Goal: Find specific page/section: Find specific page/section

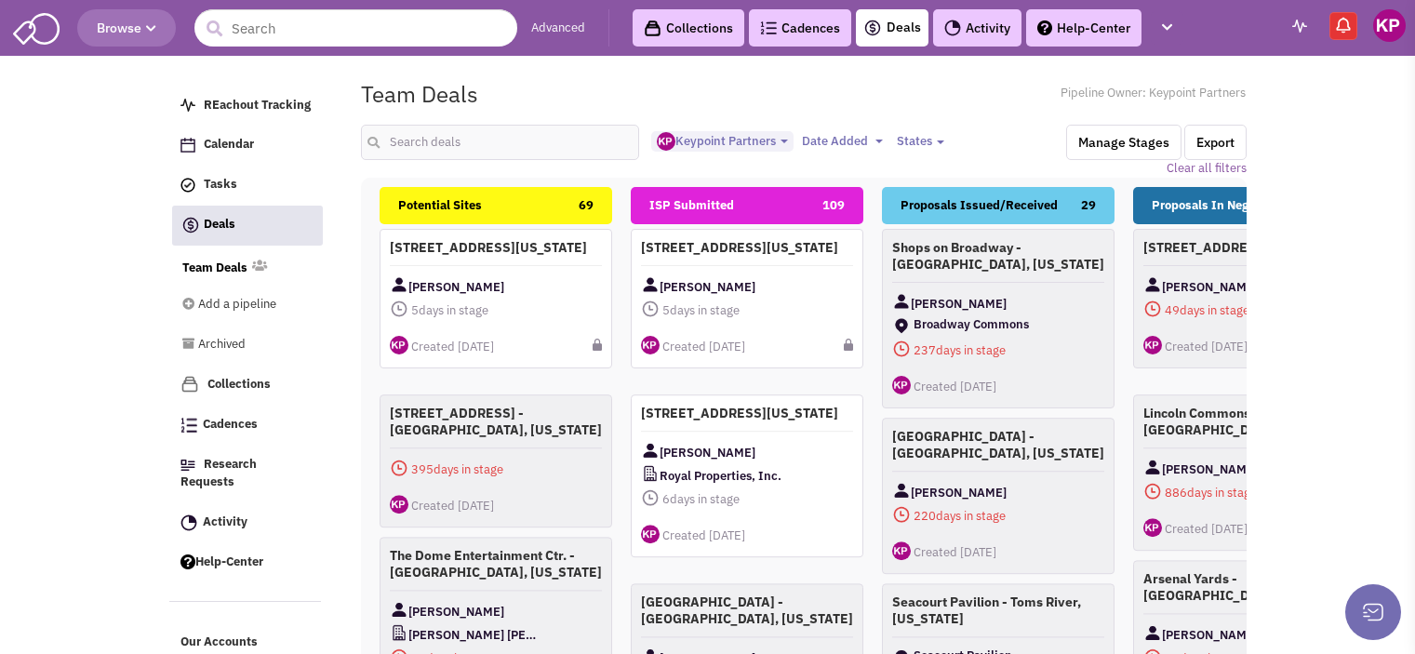
select select "1896"
select select
click at [414, 140] on input "text" at bounding box center [500, 142] width 279 height 35
type input "[PERSON_NAME]"
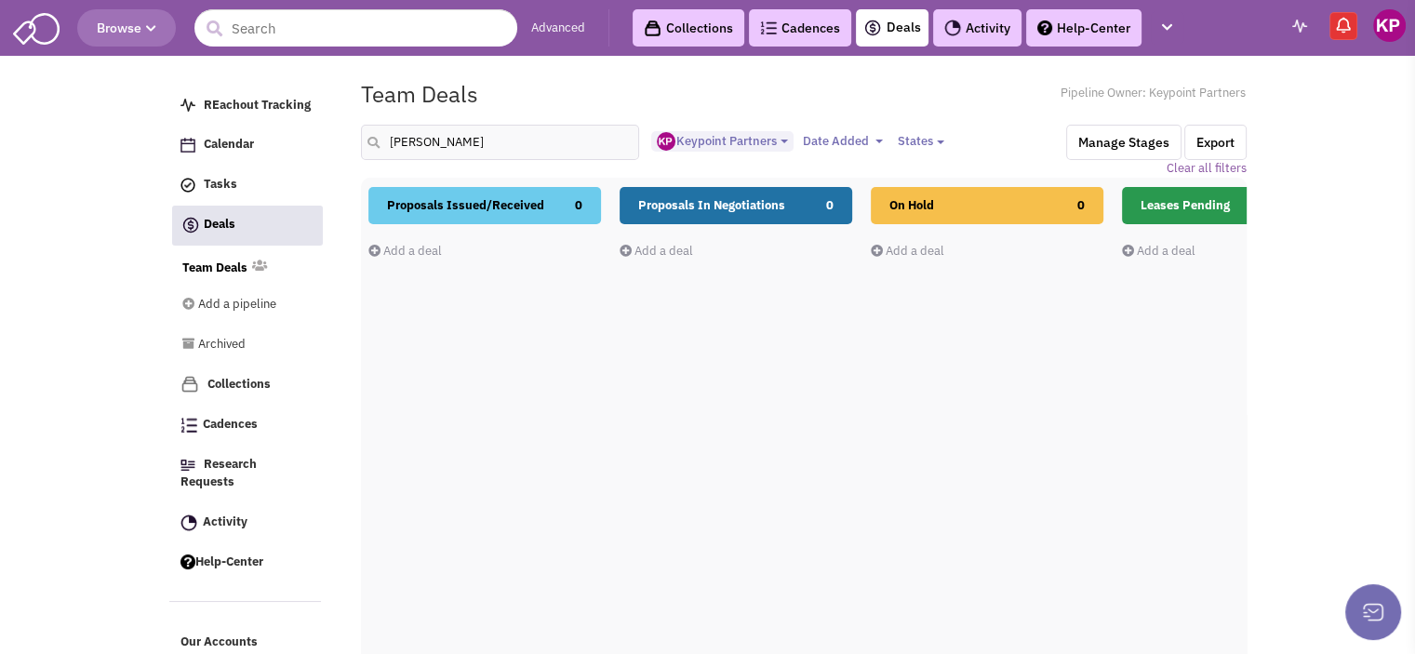
drag, startPoint x: 1059, startPoint y: 432, endPoint x: 798, endPoint y: 446, distance: 261.8
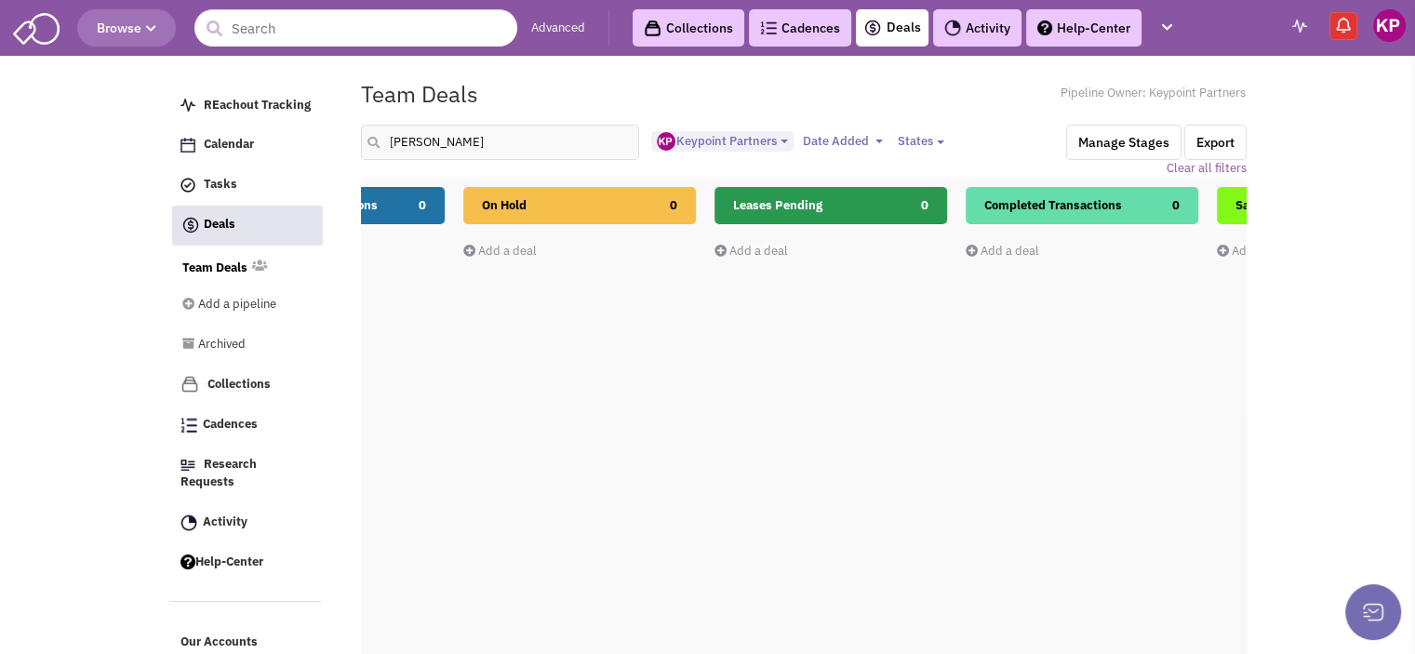
drag, startPoint x: 852, startPoint y: 435, endPoint x: 628, endPoint y: 434, distance: 224.2
click at [628, 434] on div "Potential Sites 0 Add a deal Total: $ 0 ISP Submitted 0 Add a deal Total: $ 0 P…" at bounding box center [1207, 512] width 3516 height 651
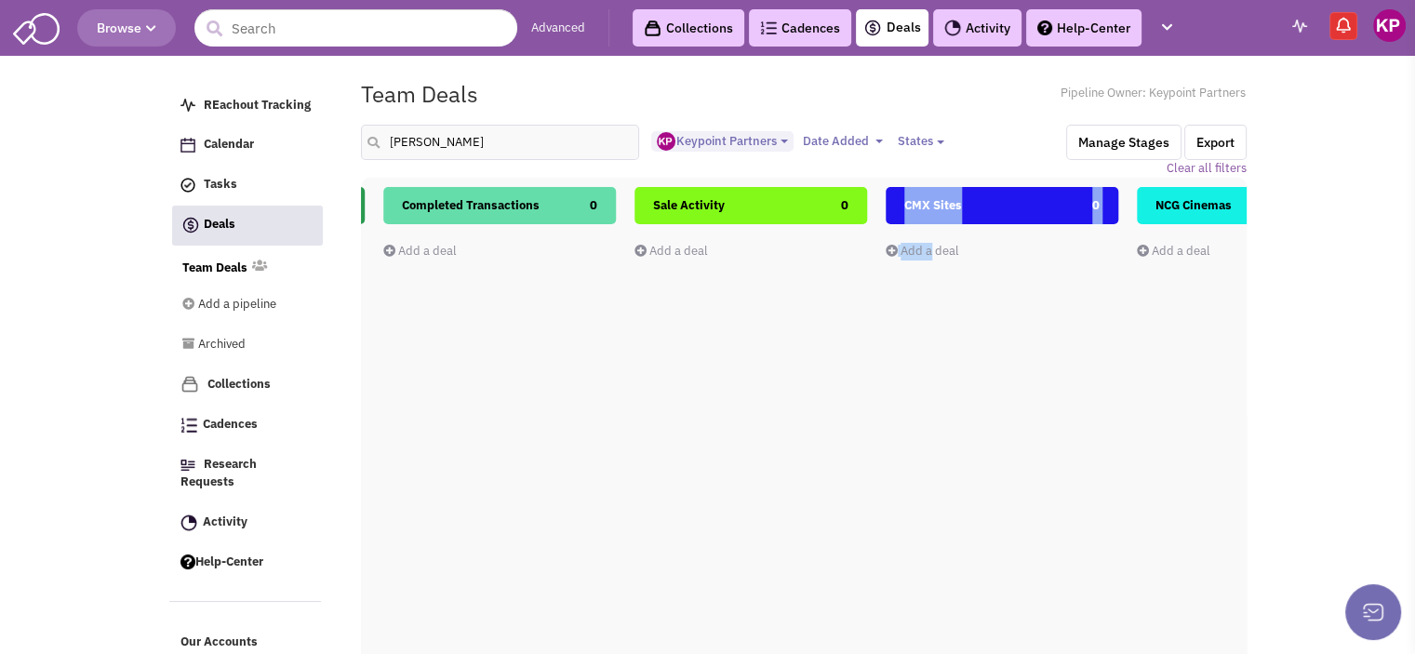
drag, startPoint x: 964, startPoint y: 415, endPoint x: 905, endPoint y: 416, distance: 58.6
click at [904, 417] on div "Potential Sites 0 Add a deal Total: $ 0 ISP Submitted 0 Add a deal Total: $ 0 P…" at bounding box center [625, 512] width 3516 height 651
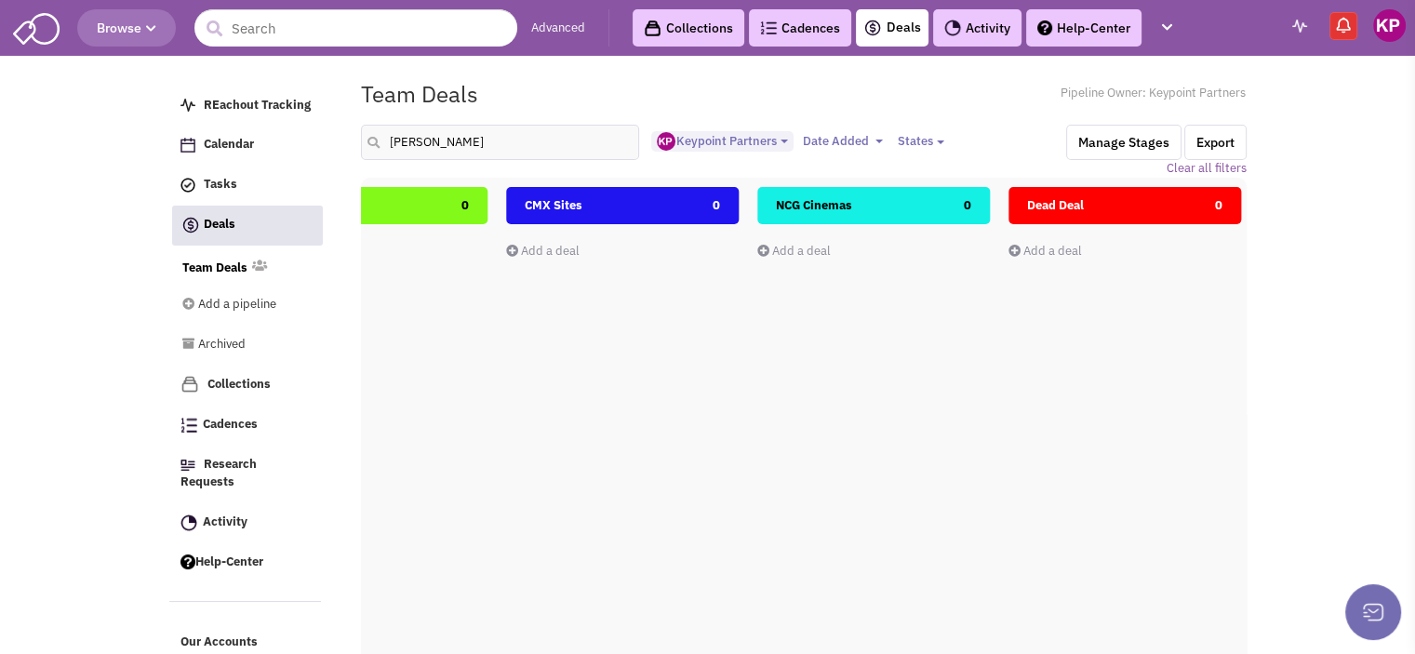
drag, startPoint x: 1059, startPoint y: 401, endPoint x: 1008, endPoint y: 397, distance: 51.3
click at [912, 409] on div "NCG Cinemas 0 Add a deal Total: $ 0" at bounding box center [873, 517] width 233 height 660
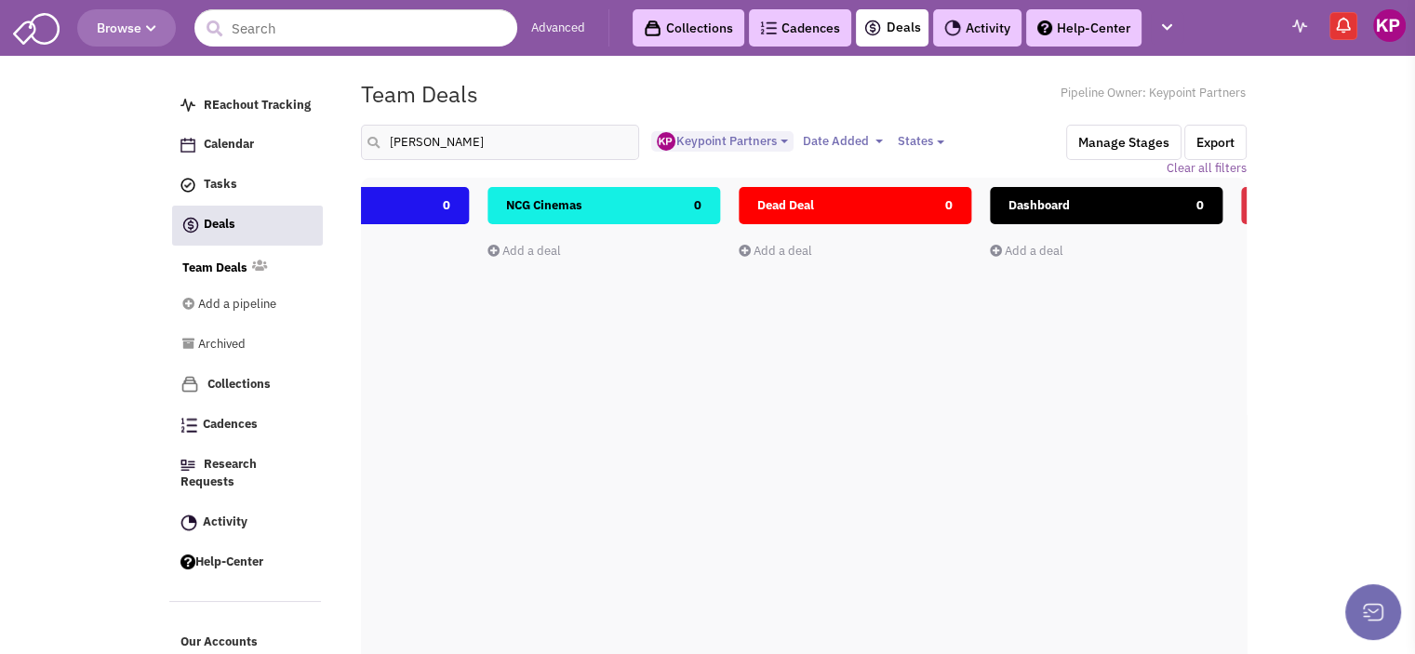
drag, startPoint x: 1032, startPoint y: 402, endPoint x: 962, endPoint y: 405, distance: 69.8
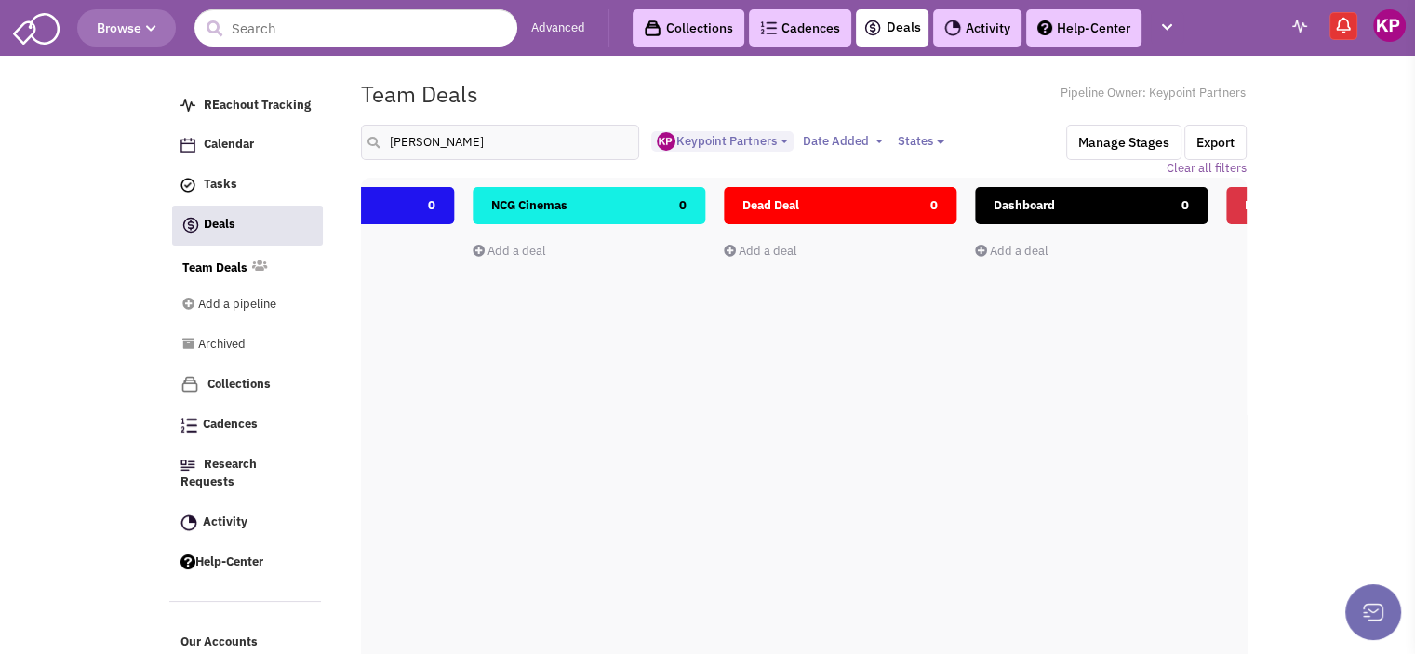
click at [937, 368] on div "Dead Deal 0 Add a deal Total: $ 0" at bounding box center [840, 517] width 233 height 660
